Goal: Navigation & Orientation: Find specific page/section

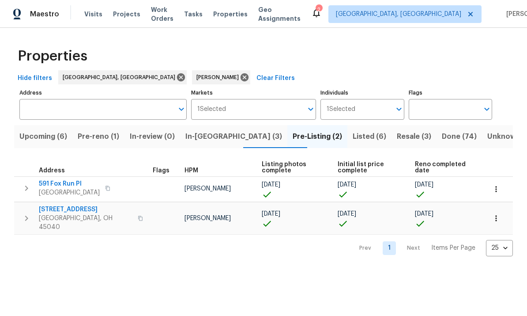
click at [293, 137] on span "Pre-Listing (2)" at bounding box center [317, 136] width 49 height 12
click at [213, 143] on span "In-[GEOGRAPHIC_DATA] (3)" at bounding box center [233, 136] width 97 height 12
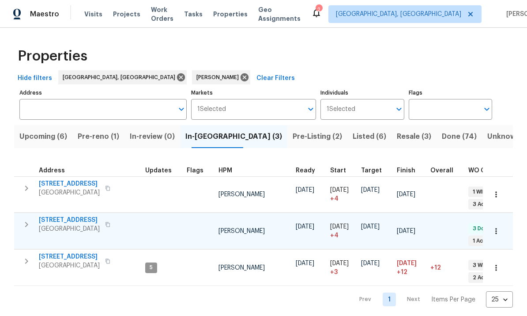
click at [51, 216] on span "[STREET_ADDRESS]" at bounding box center [69, 220] width 61 height 9
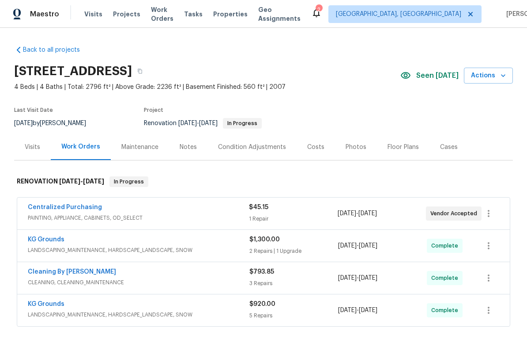
click at [103, 208] on div "Centralized Purchasing" at bounding box center [138, 208] width 221 height 11
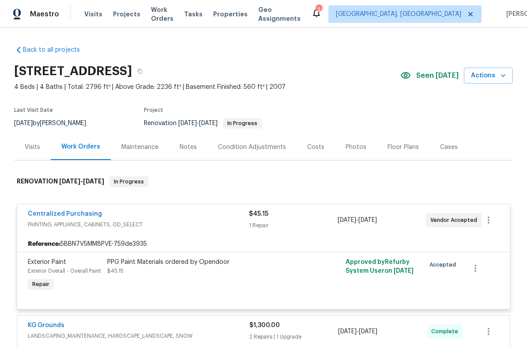
click at [87, 222] on span "PAINTING, APPLIANCE, CABINETS, OD_SELECT" at bounding box center [138, 224] width 221 height 9
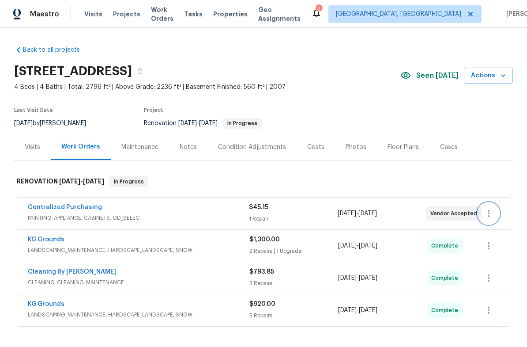
click at [485, 208] on icon "button" at bounding box center [489, 213] width 11 height 11
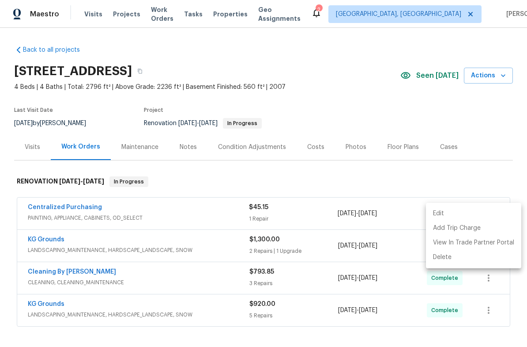
click at [114, 210] on div at bounding box center [263, 173] width 527 height 347
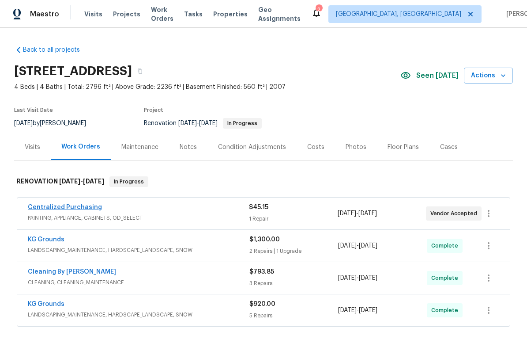
click at [60, 210] on link "Centralized Purchasing" at bounding box center [65, 207] width 74 height 6
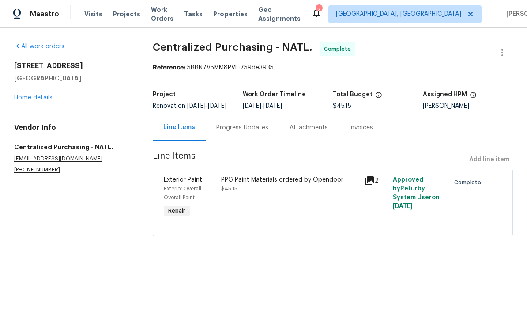
click at [39, 95] on link "Home details" at bounding box center [33, 98] width 38 height 6
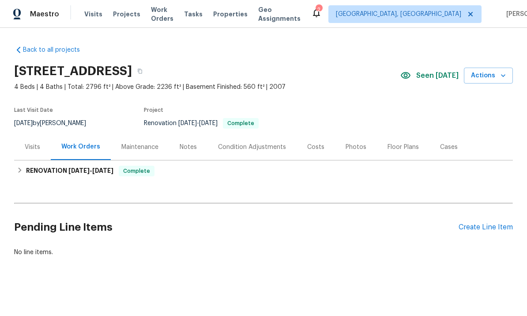
click at [38, 148] on div "Visits" at bounding box center [32, 147] width 15 height 9
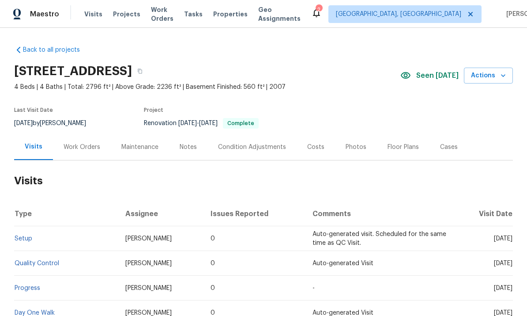
click at [375, 3] on div "Maestro Visits Projects Work Orders Tasks Properties Geo Assignments 2 [GEOGRAP…" at bounding box center [263, 14] width 527 height 28
click at [322, 12] on icon at bounding box center [316, 13] width 11 height 11
